Goal: Browse casually

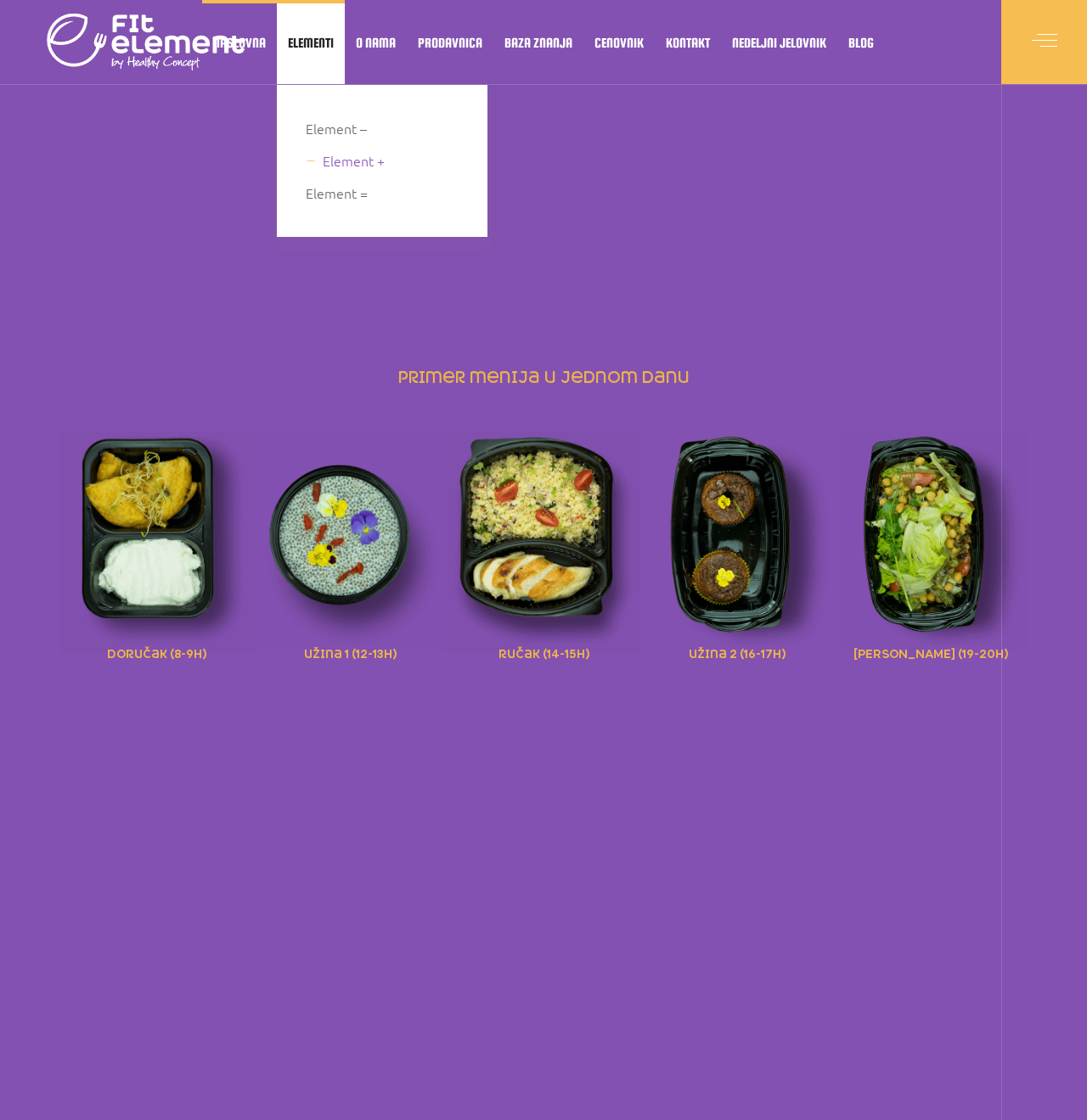
click at [338, 172] on span "Element +" at bounding box center [354, 161] width 62 height 23
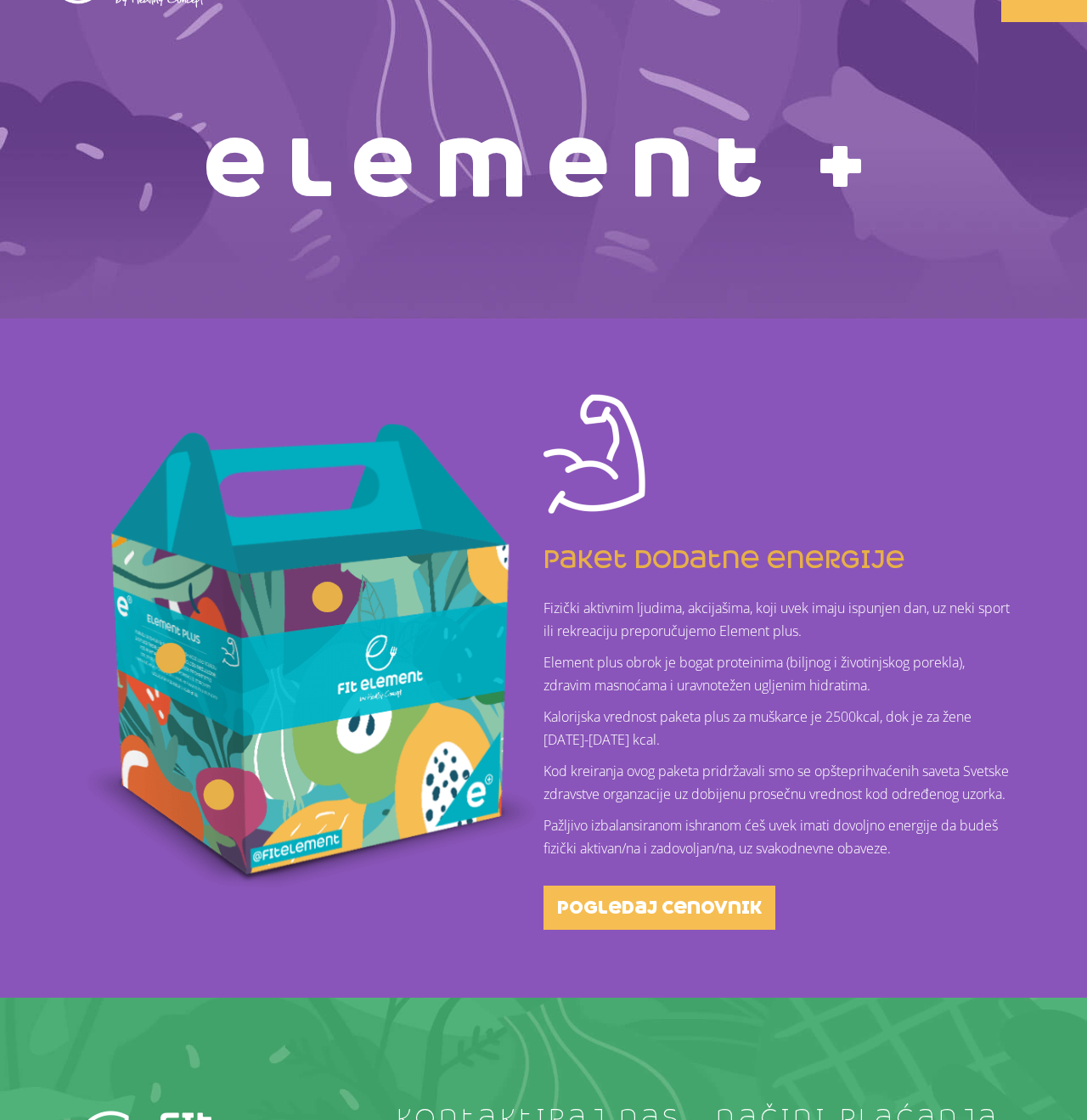
scroll to position [63, 0]
click at [603, 790] on p "Kod kreiranja ovog paketa pridržavali smo se opšteprihvaćenih saveta Svetske zd…" at bounding box center [778, 784] width 467 height 46
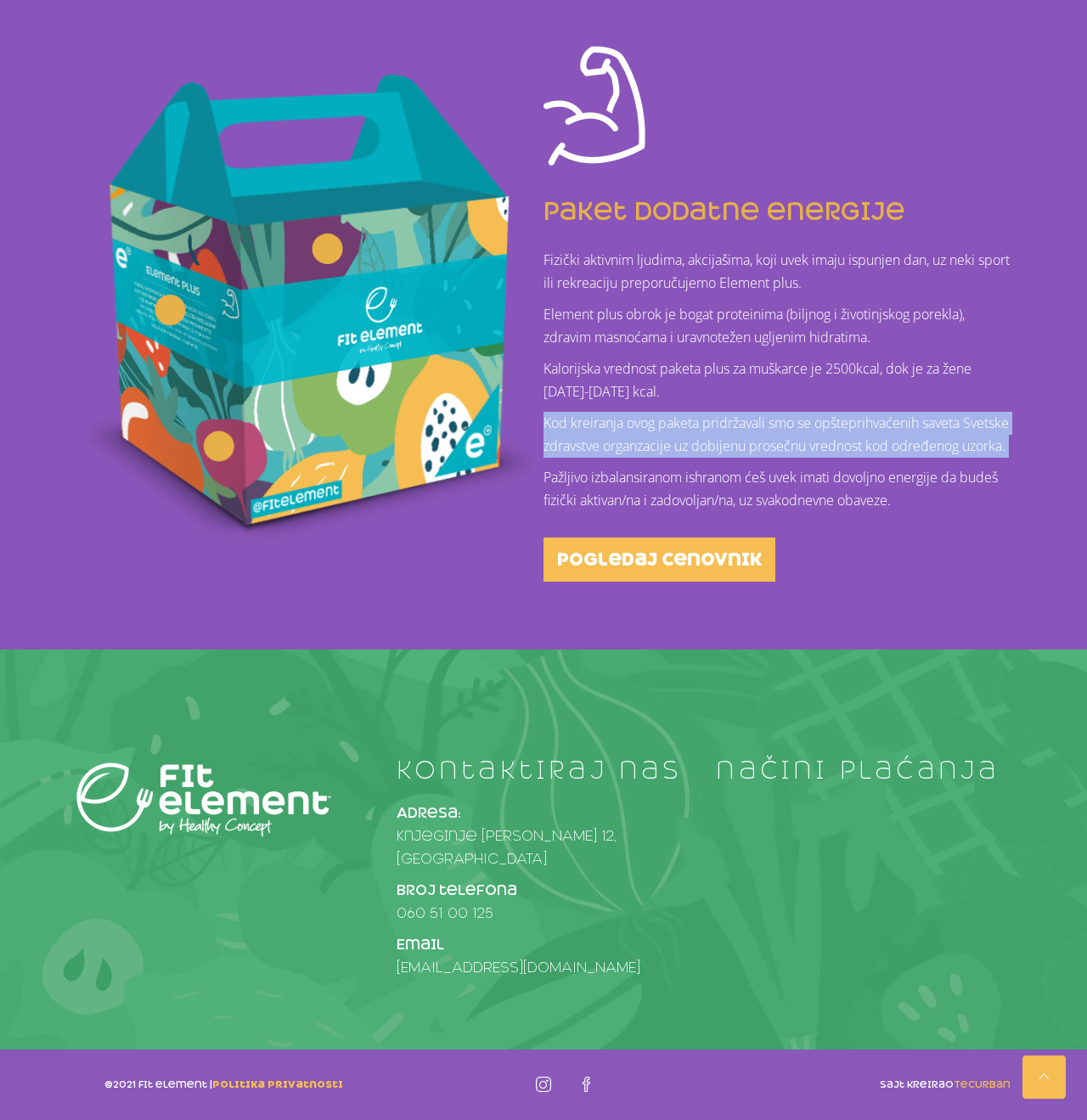
scroll to position [411, 0]
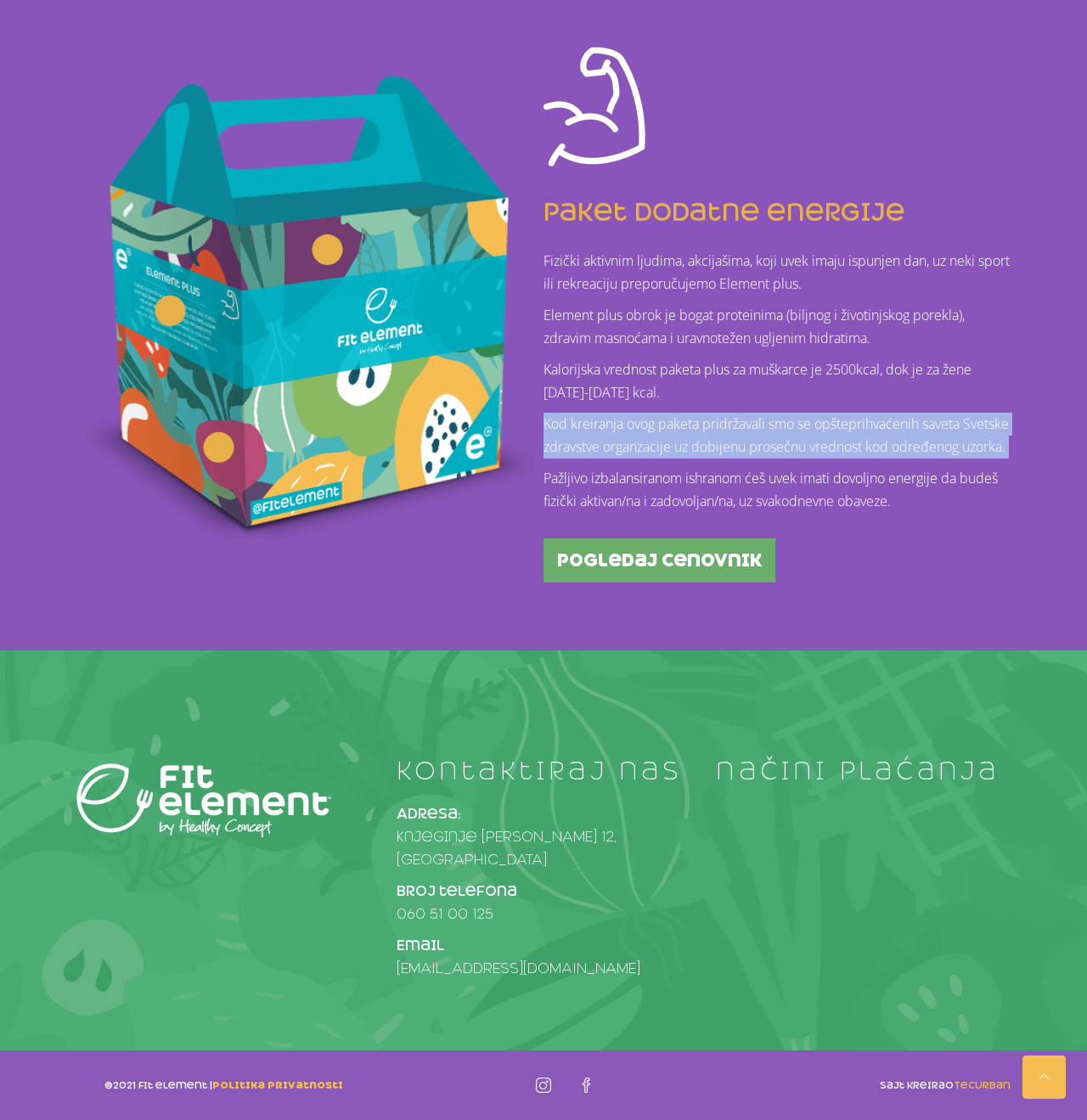
click at [632, 569] on span "pogledaj cenovnik" at bounding box center [659, 560] width 205 height 17
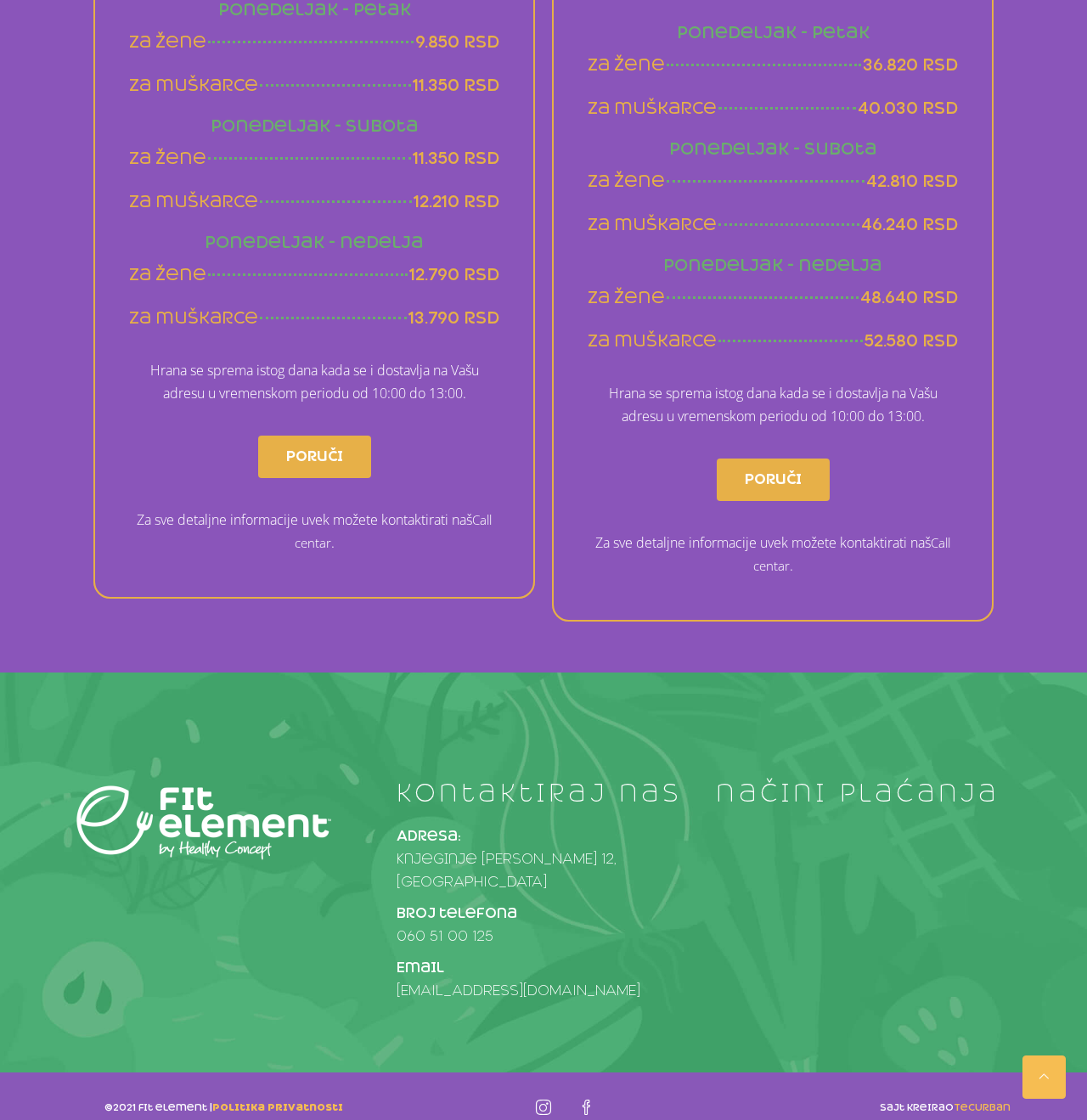
scroll to position [1256, 0]
click at [724, 795] on h4 "načini plaćanja" at bounding box center [863, 793] width 295 height 27
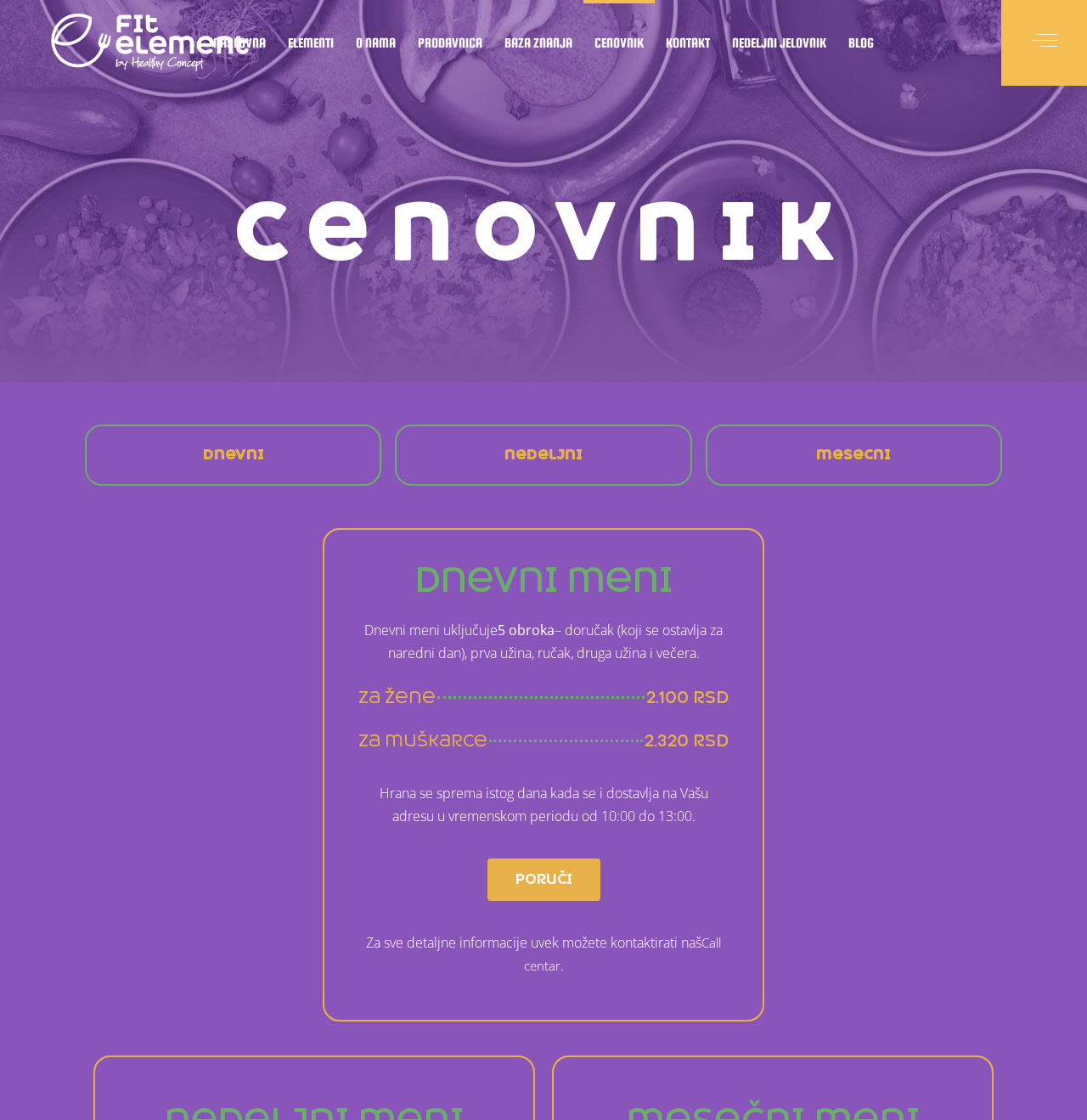
scroll to position [0, 0]
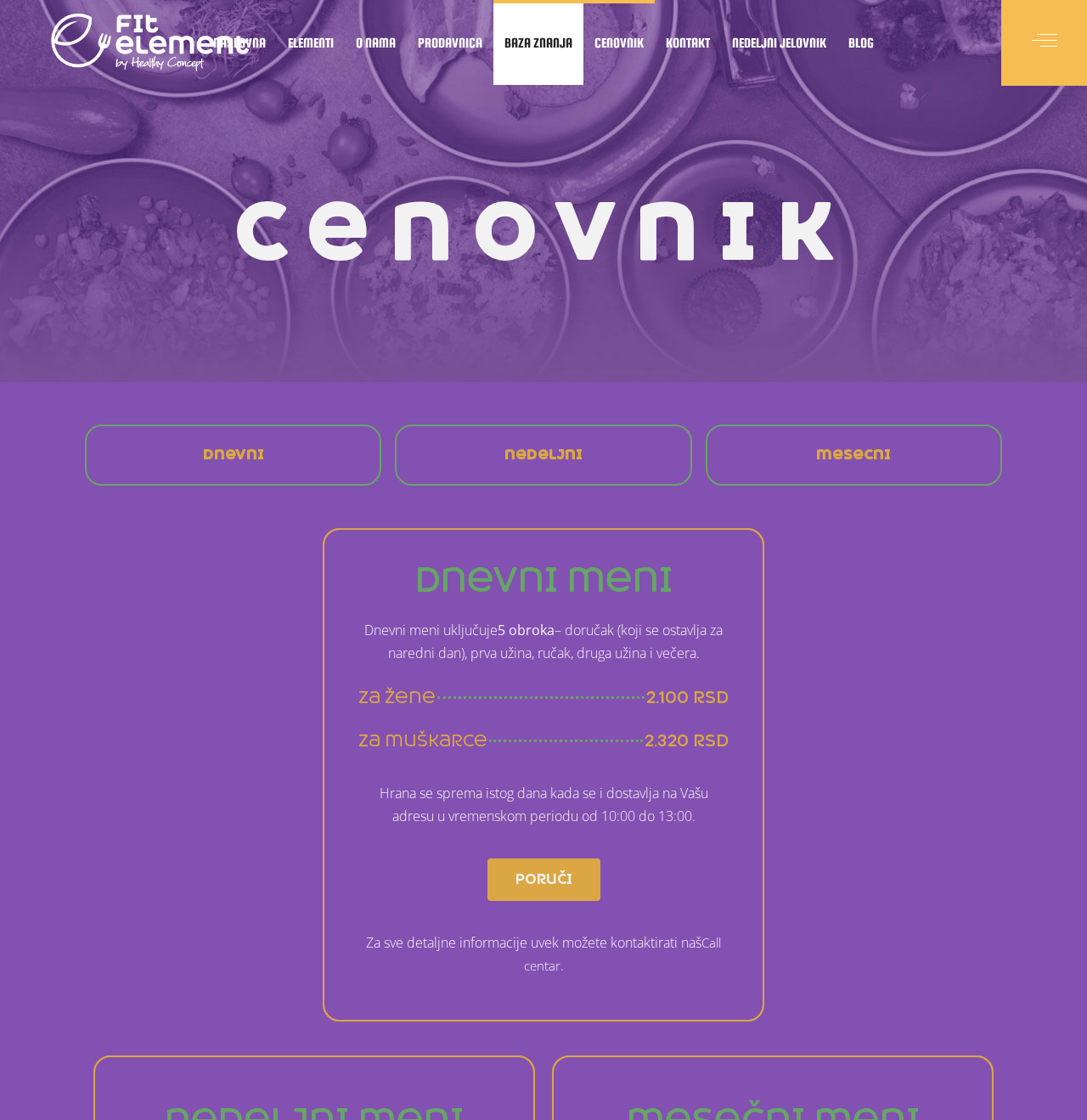
click at [564, 43] on span "Baza znanja" at bounding box center [538, 42] width 68 height 8
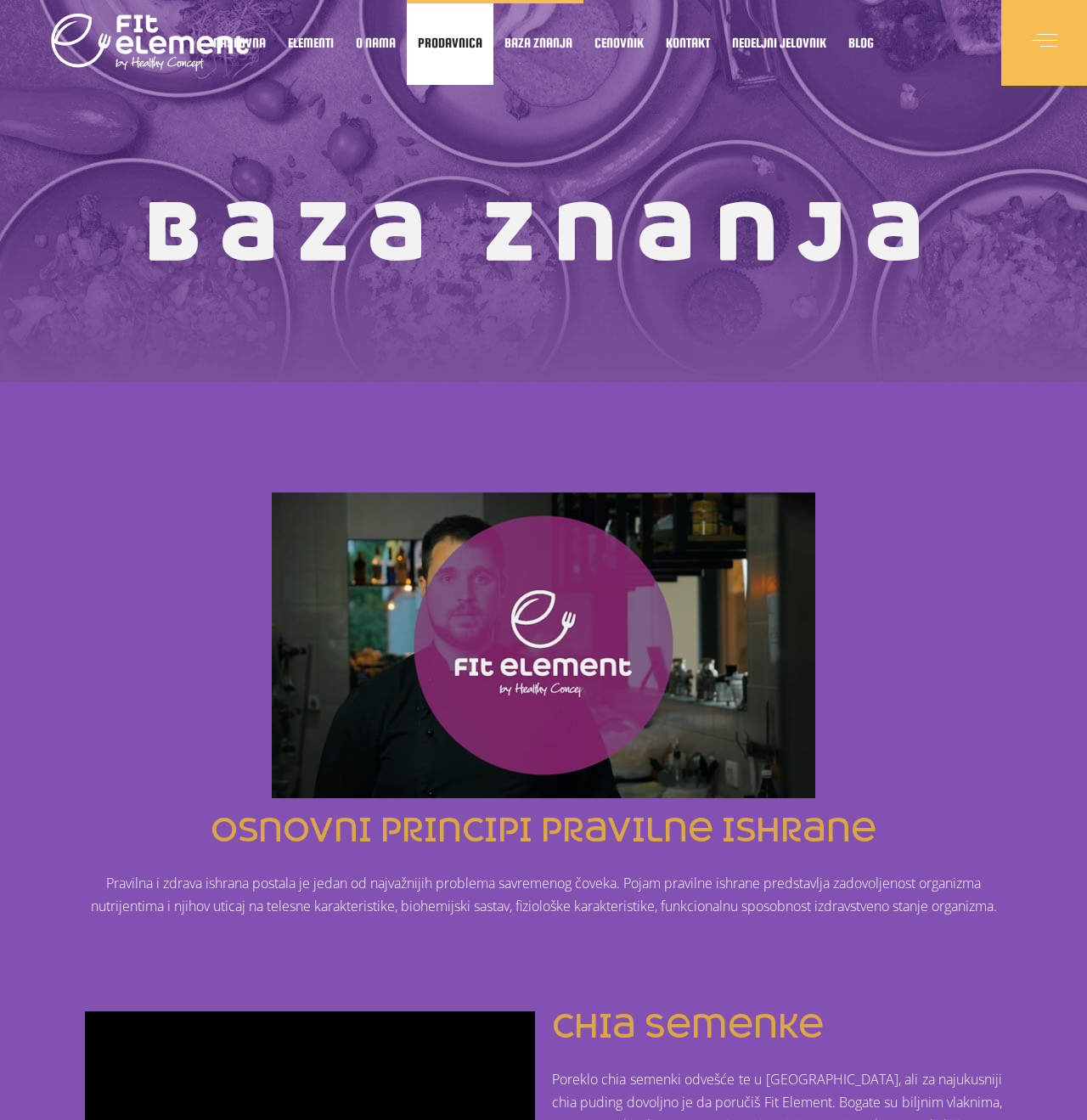
click at [458, 38] on span "Prodavnica" at bounding box center [451, 42] width 65 height 8
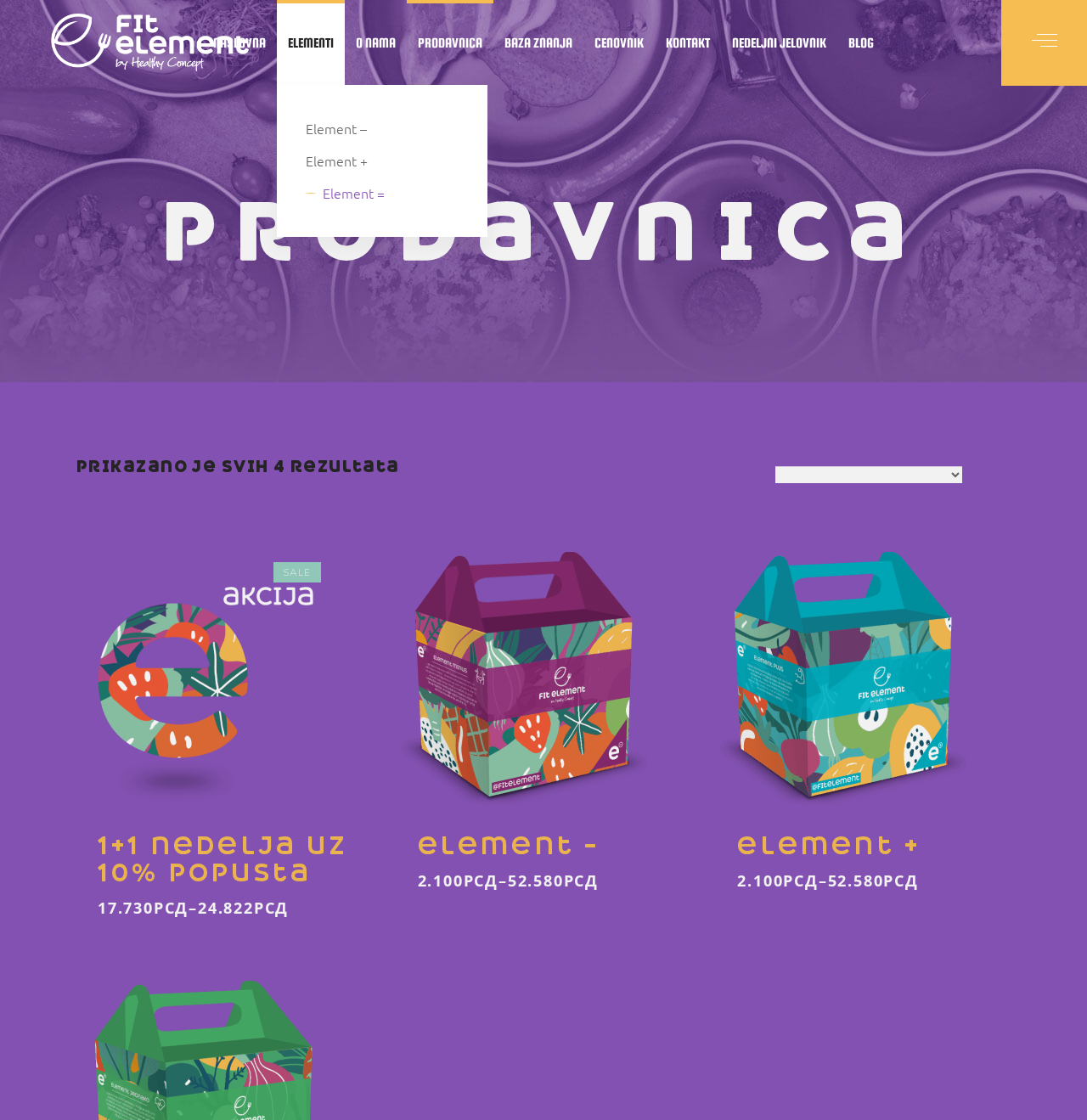
click at [334, 197] on span "Element =" at bounding box center [354, 193] width 62 height 23
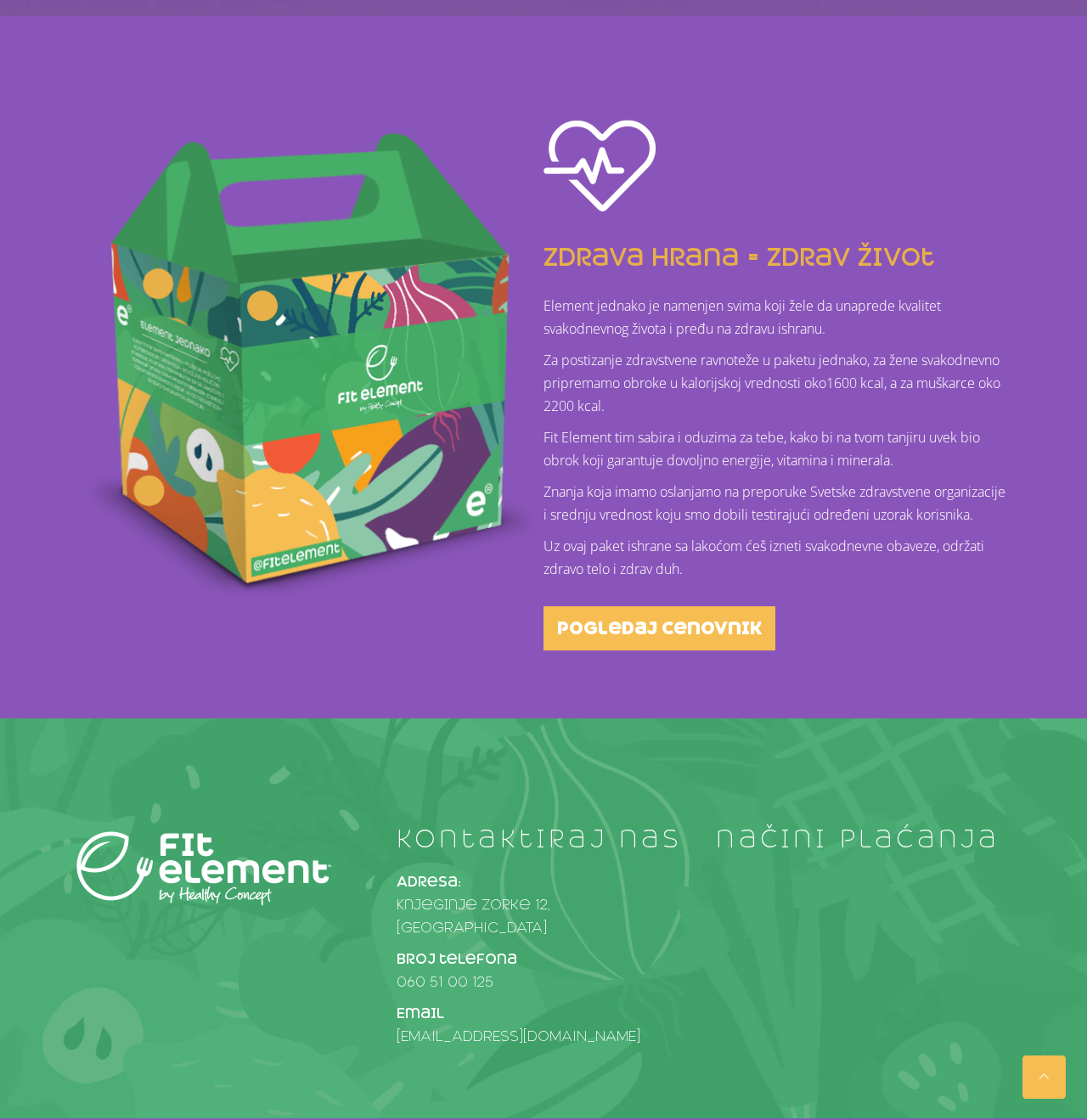
scroll to position [381, 0]
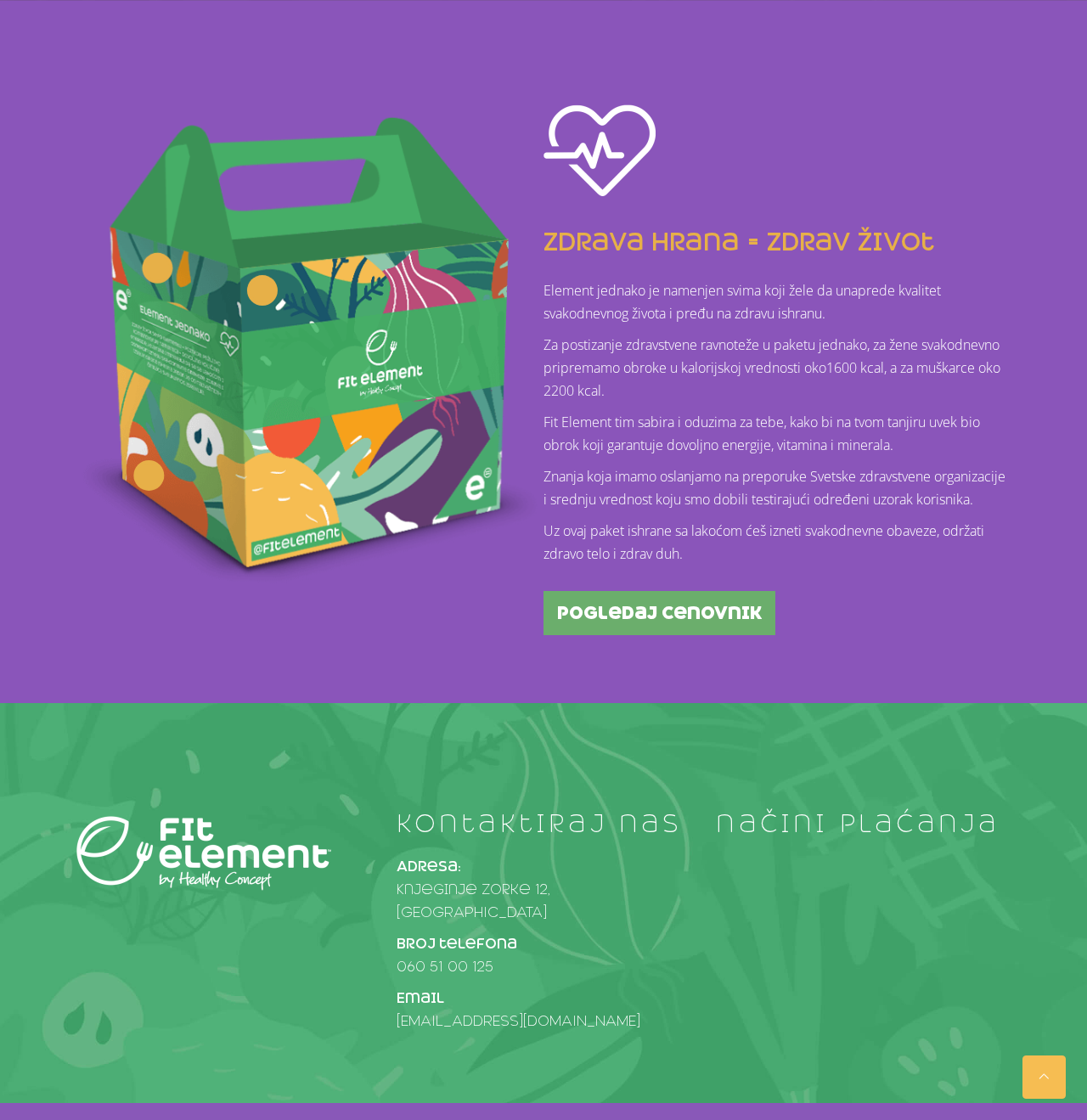
click at [595, 621] on span "pogledaj cenovnik" at bounding box center [659, 613] width 205 height 17
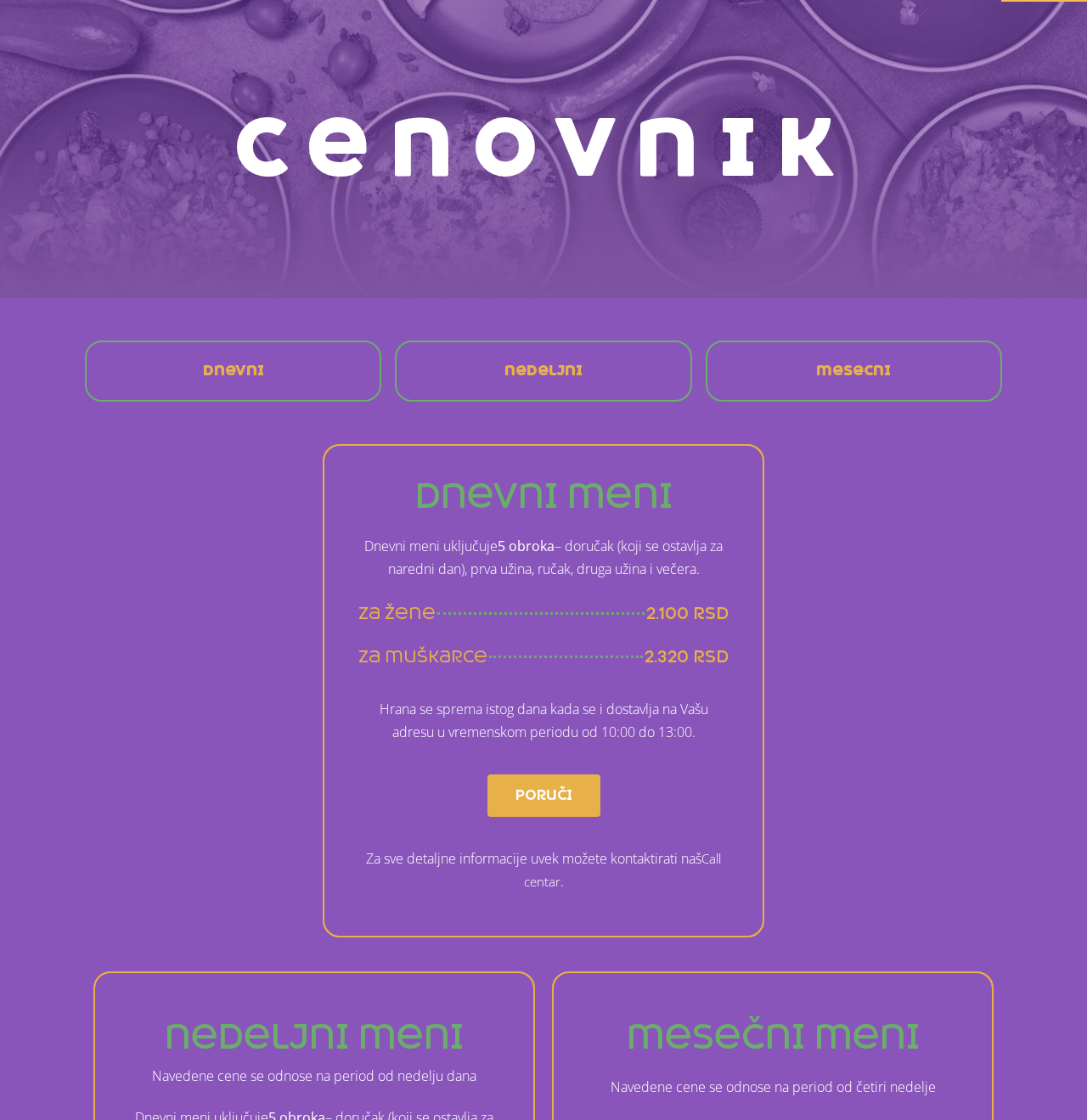
scroll to position [76, 0]
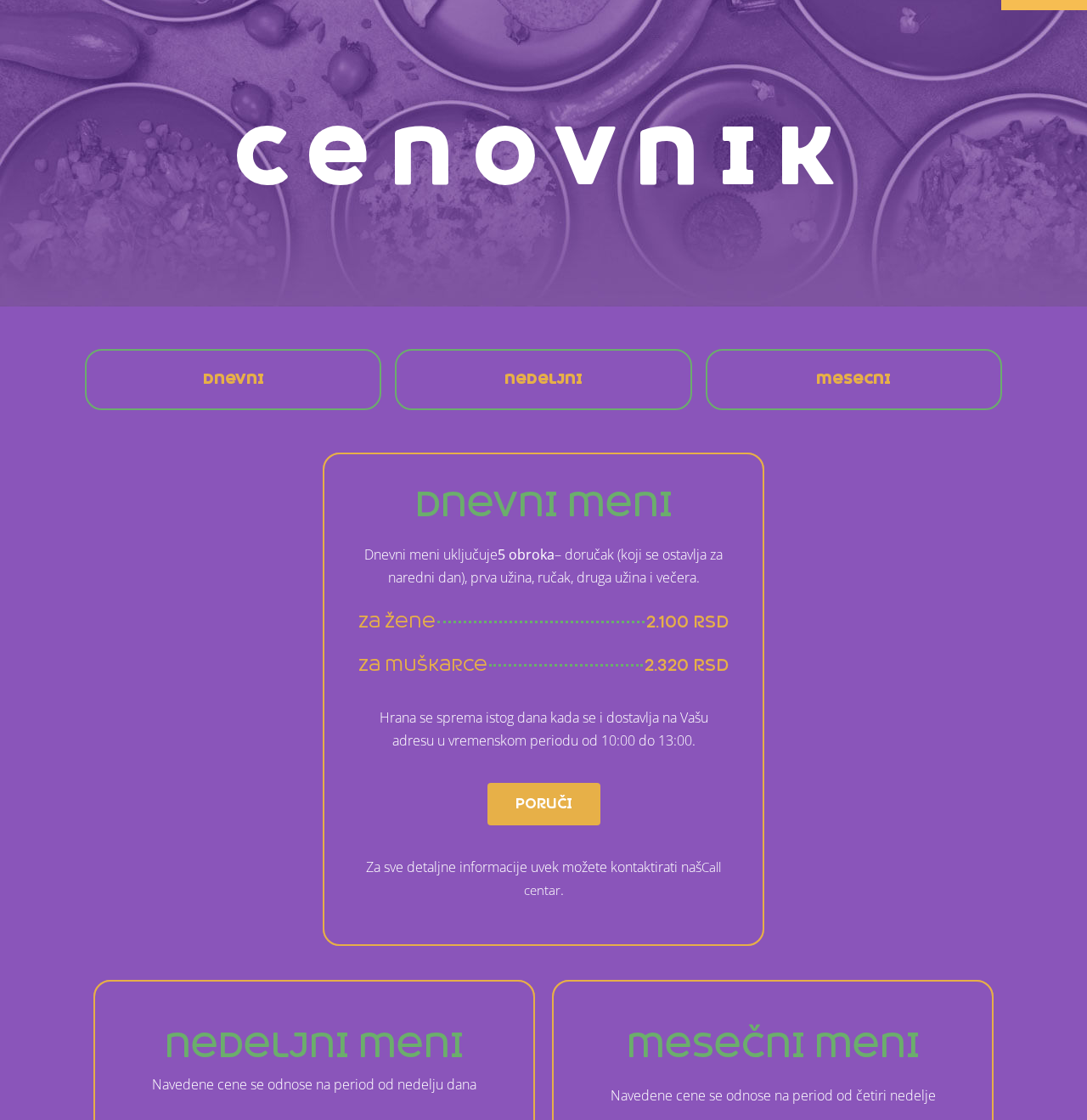
click at [569, 736] on p "Hrana se sprema istog dana kada se i dostavlja na Vašu adresu u vremenskom peri…" at bounding box center [543, 729] width 370 height 46
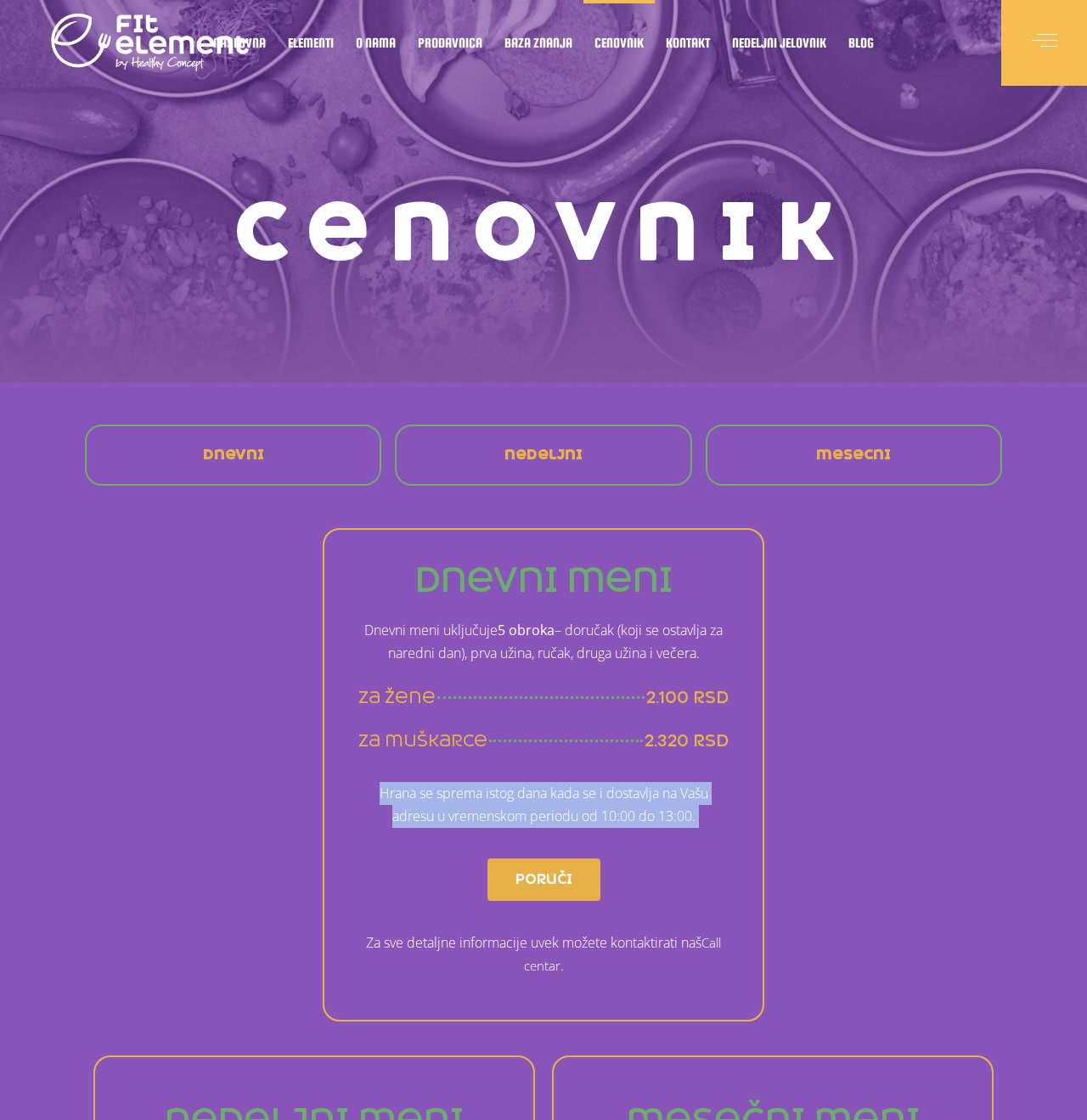
scroll to position [0, 0]
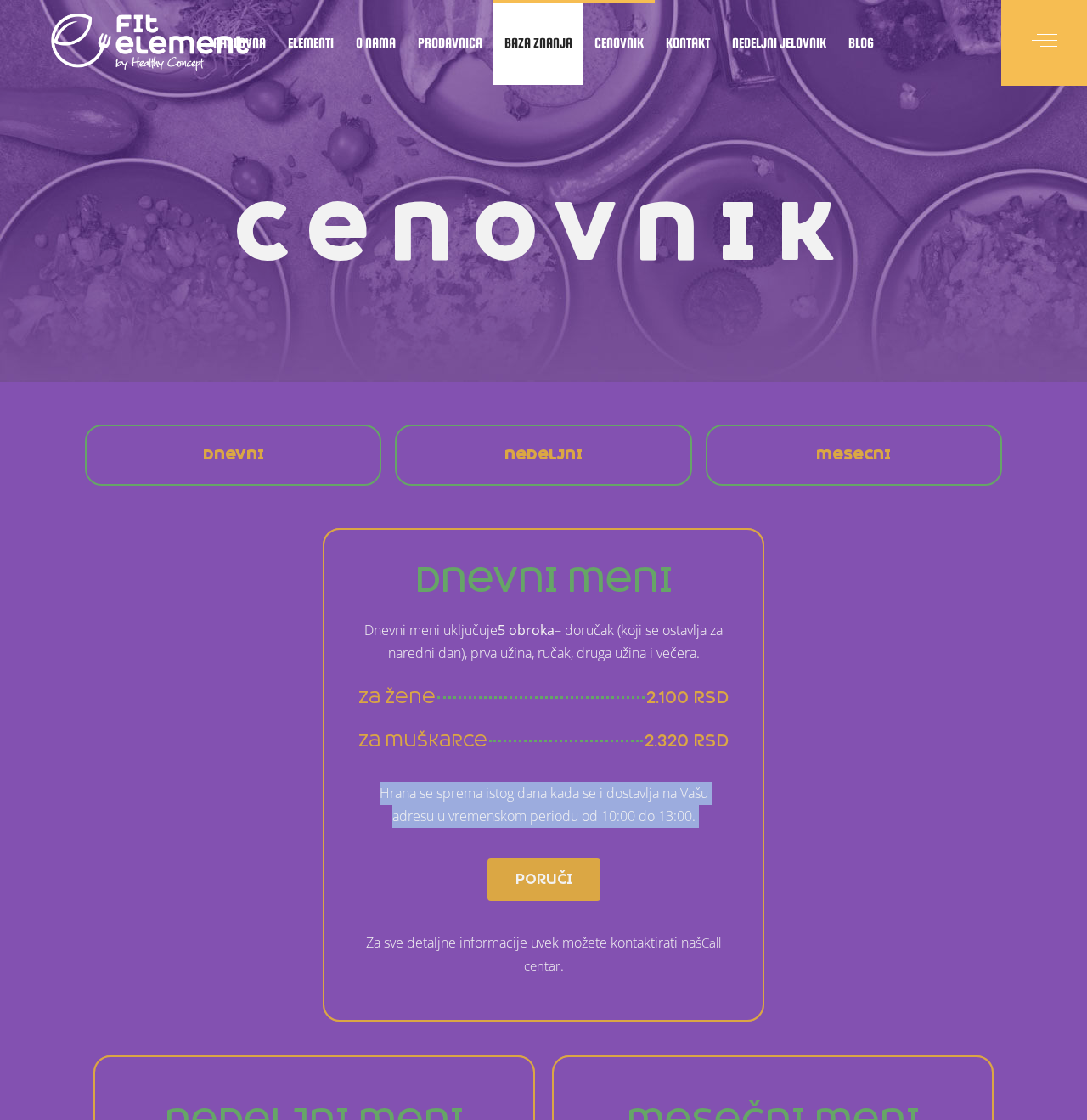
click at [561, 34] on link "Baza znanja" at bounding box center [538, 42] width 91 height 85
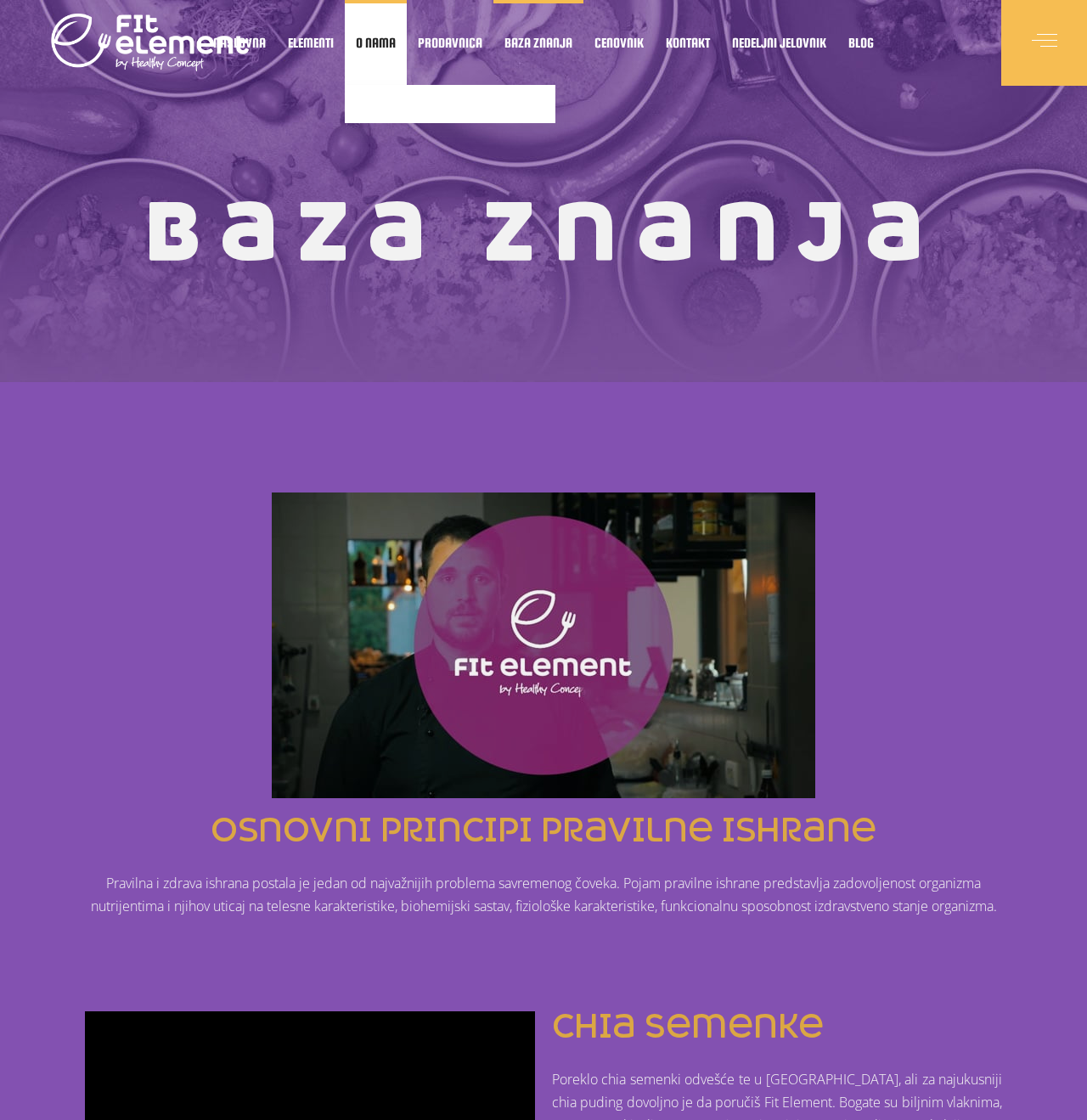
click at [371, 34] on link "O nama" at bounding box center [375, 42] width 62 height 85
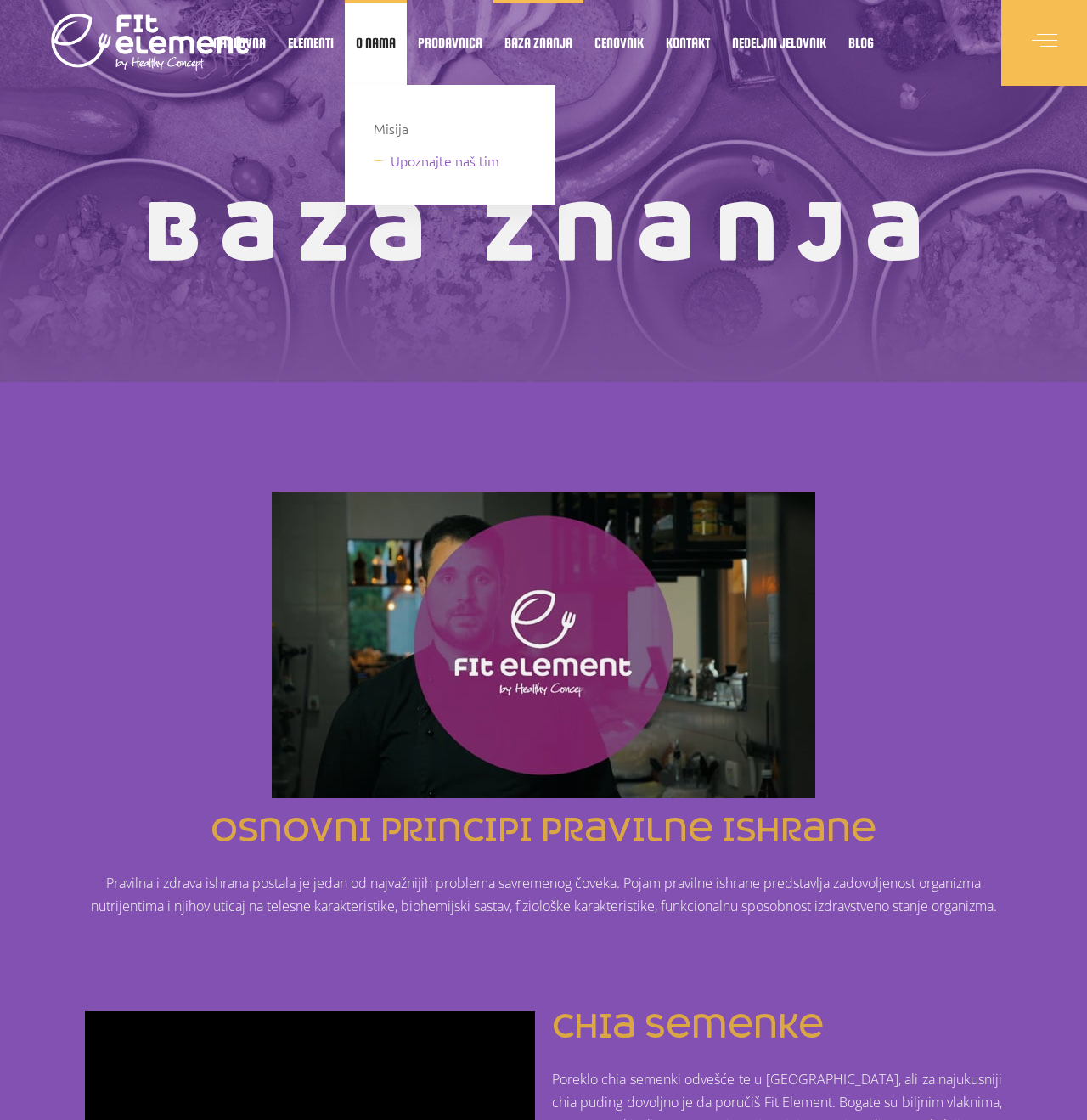
click at [379, 159] on link "Upoznajte naš tim" at bounding box center [453, 161] width 158 height 23
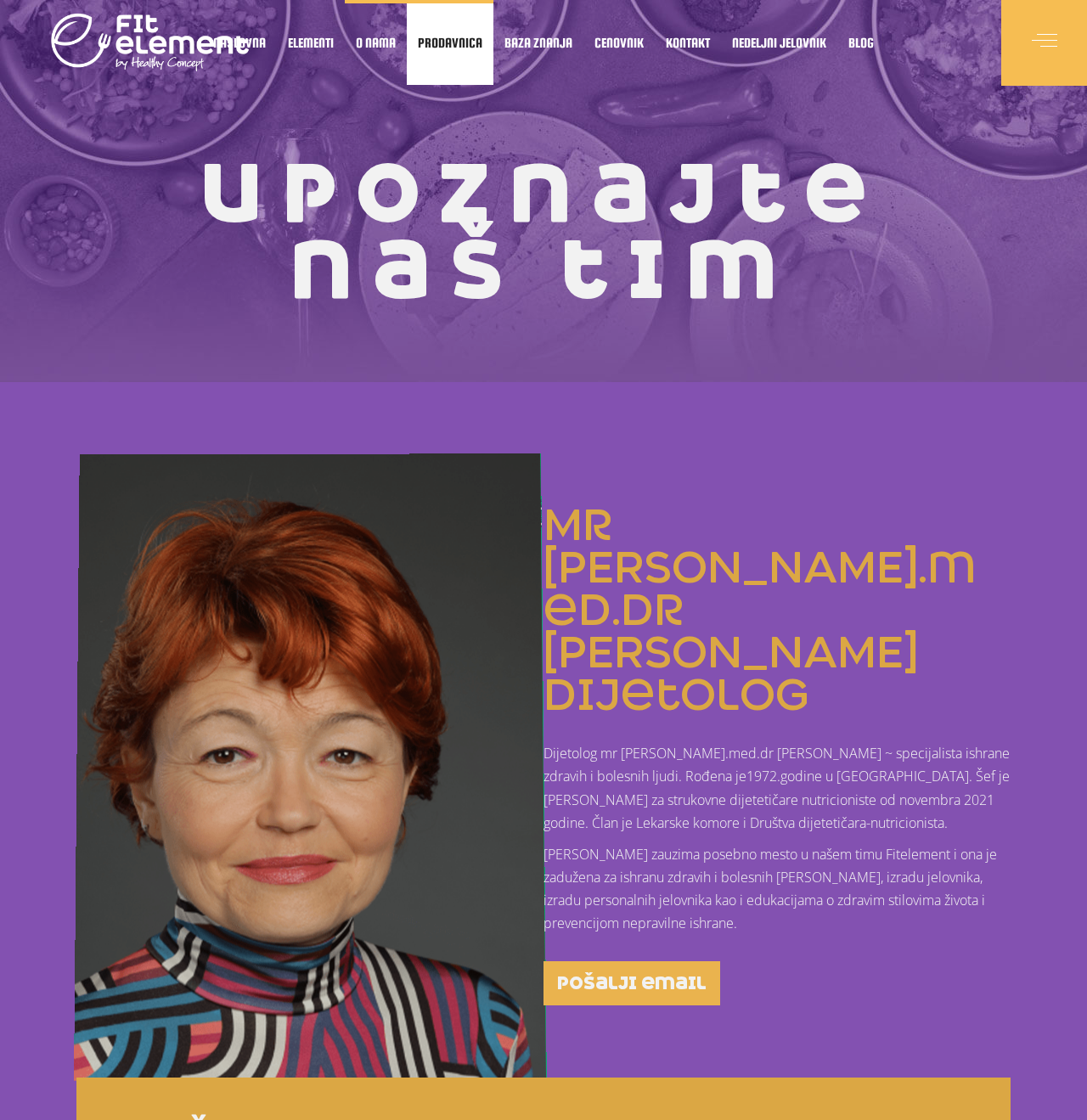
click at [463, 47] on span "Prodavnica" at bounding box center [451, 42] width 65 height 8
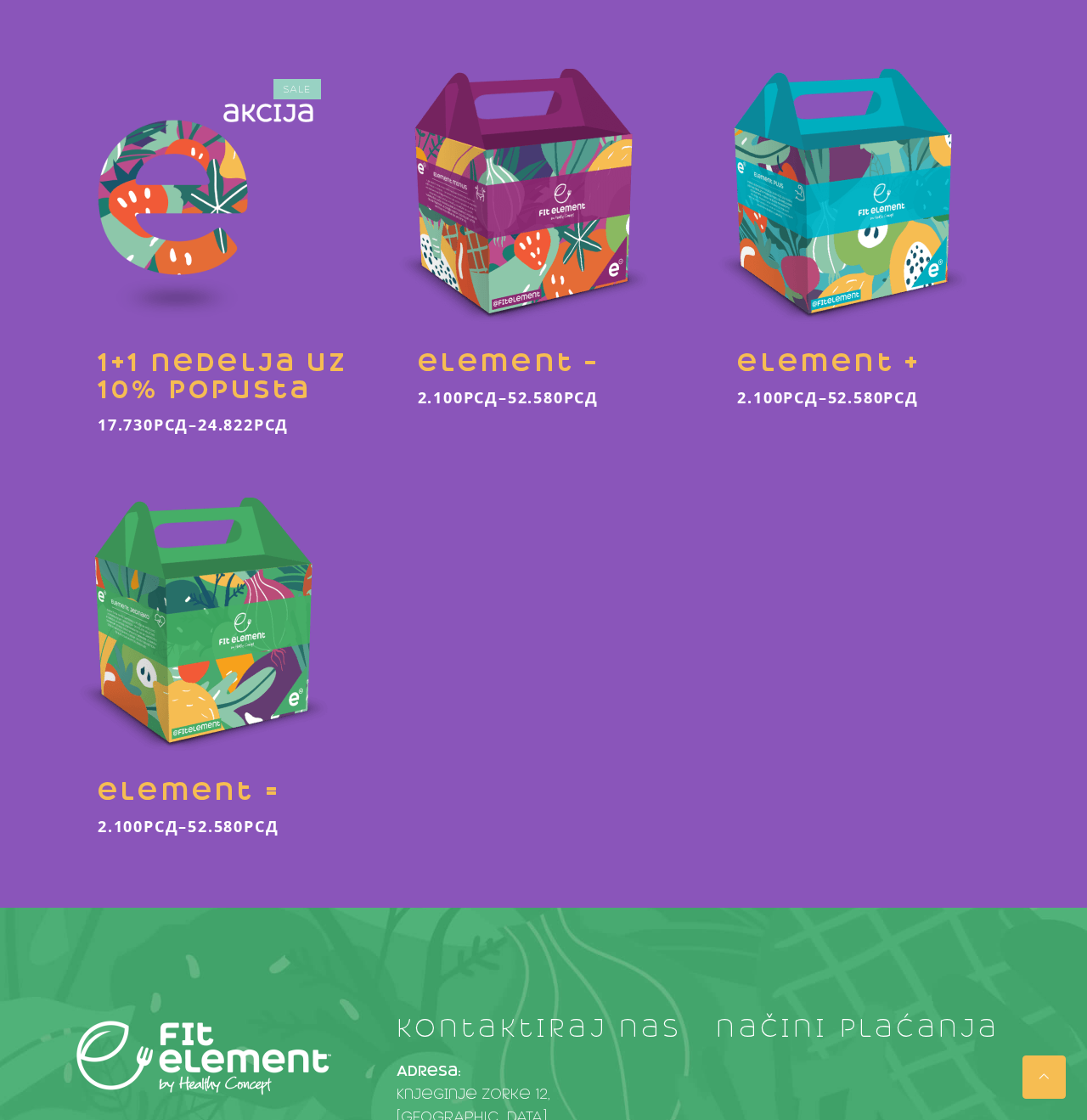
scroll to position [486, 0]
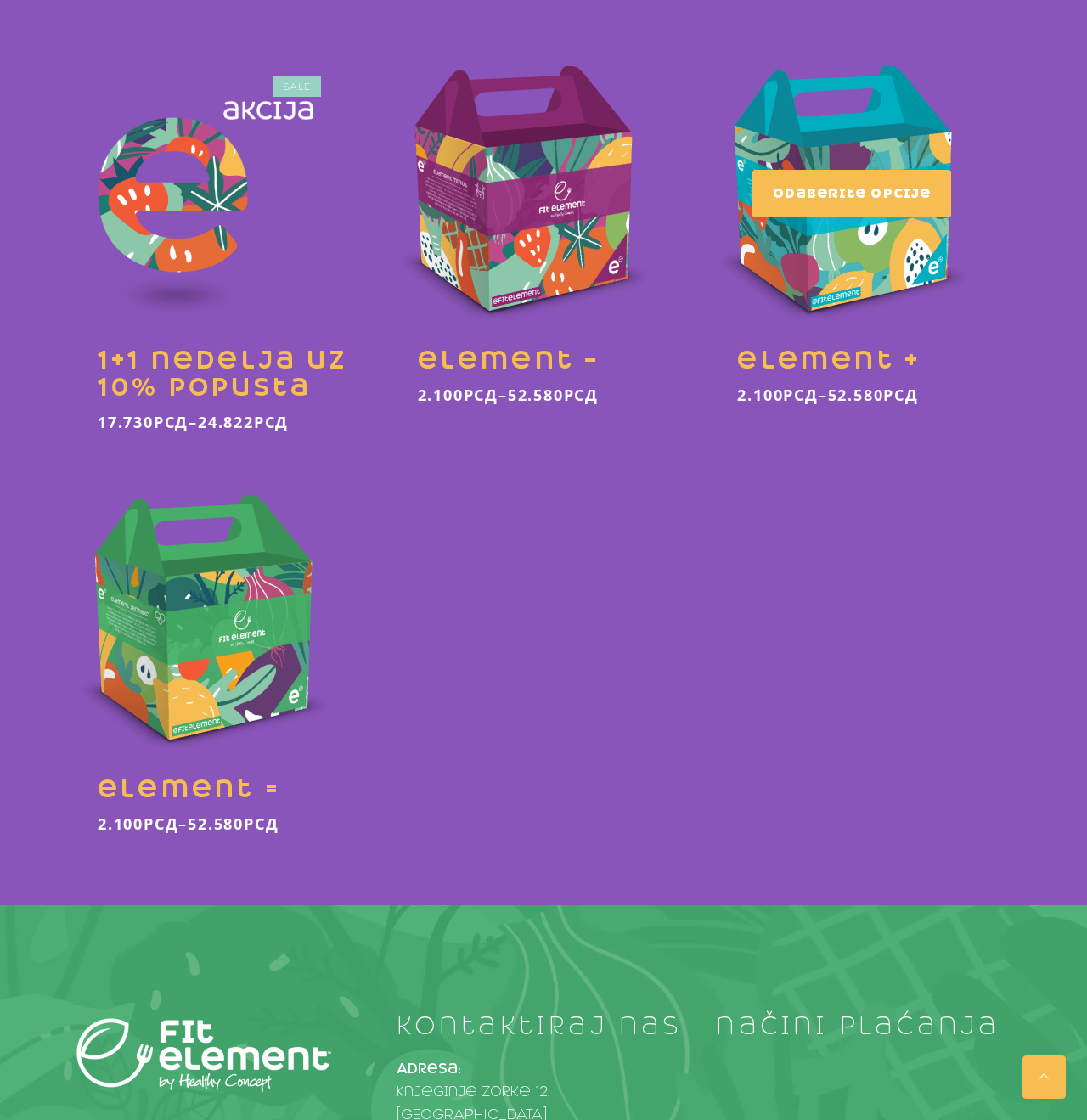
click at [805, 196] on span "Odaberite opcije" at bounding box center [851, 194] width 158 height 17
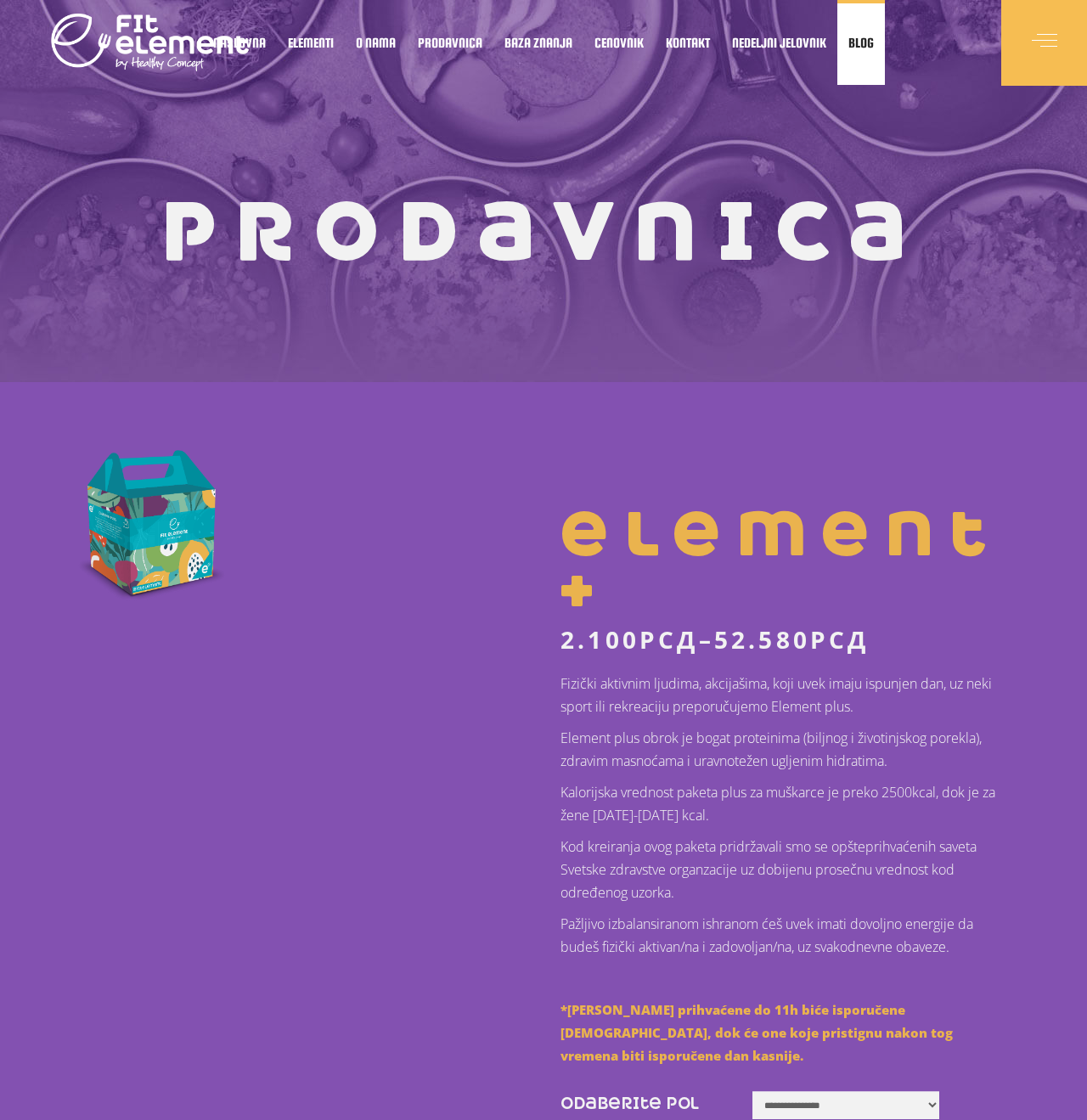
click at [865, 38] on span "Blog" at bounding box center [862, 42] width 26 height 8
